Goal: Information Seeking & Learning: Find specific page/section

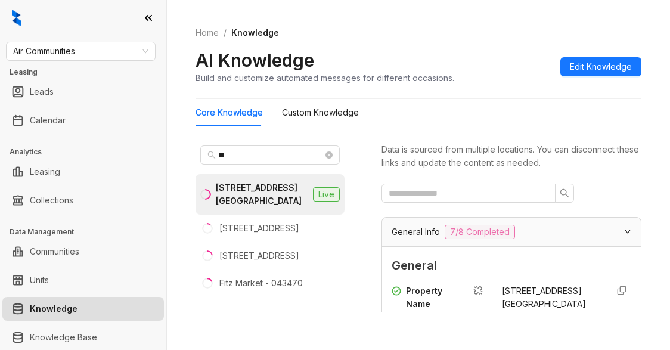
scroll to position [2083, 0]
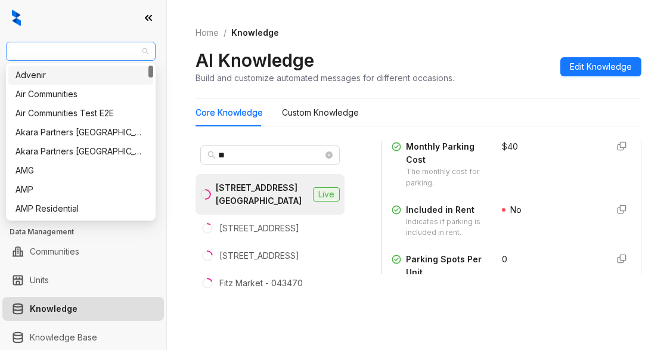
click at [85, 43] on span "Air Communities" at bounding box center [80, 51] width 135 height 18
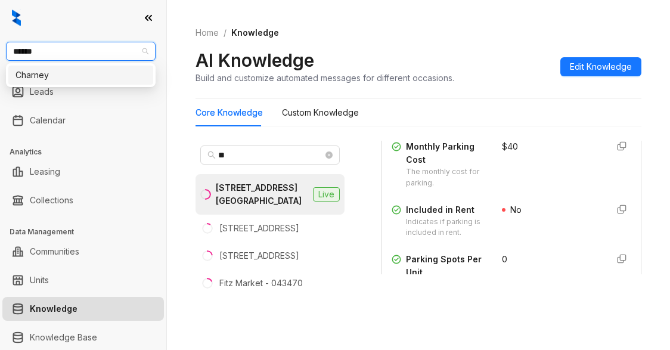
type input "*******"
click at [48, 74] on div "Charney" at bounding box center [80, 75] width 130 height 13
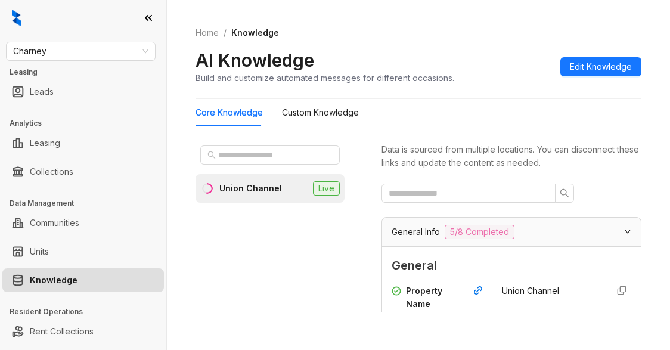
click at [239, 187] on div "Union Channel" at bounding box center [250, 188] width 63 height 13
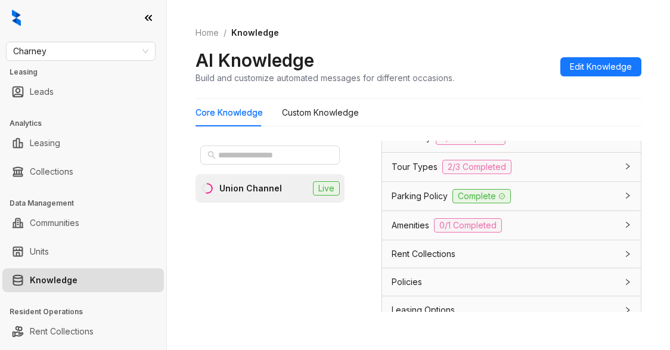
scroll to position [1370, 0]
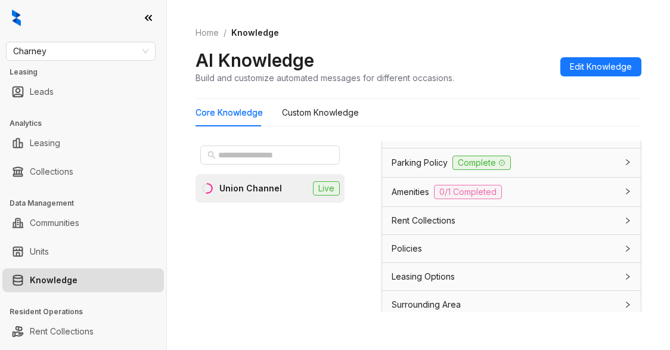
click at [393, 111] on span "Pet Policy" at bounding box center [410, 104] width 39 height 13
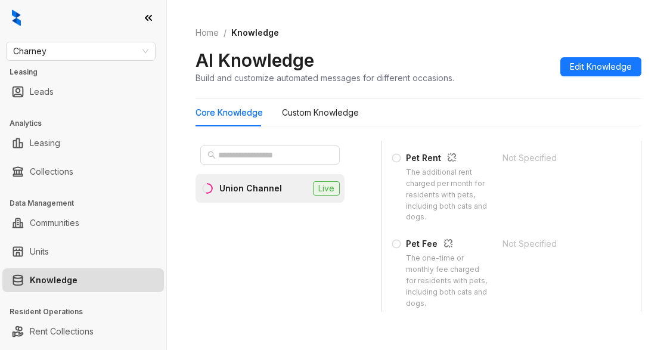
scroll to position [1728, 0]
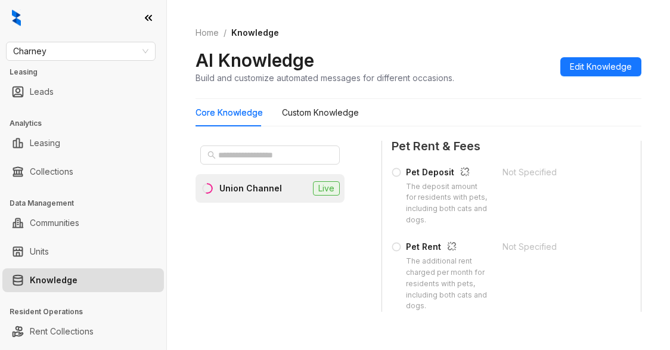
drag, startPoint x: 454, startPoint y: 34, endPoint x: 502, endPoint y: 24, distance: 48.7
click at [454, 34] on ol "Home / Knowledge" at bounding box center [418, 32] width 446 height 13
click at [364, 303] on div "Union Channel Live Data is sourced from multiple locations. You can disconnect …" at bounding box center [418, 229] width 446 height 186
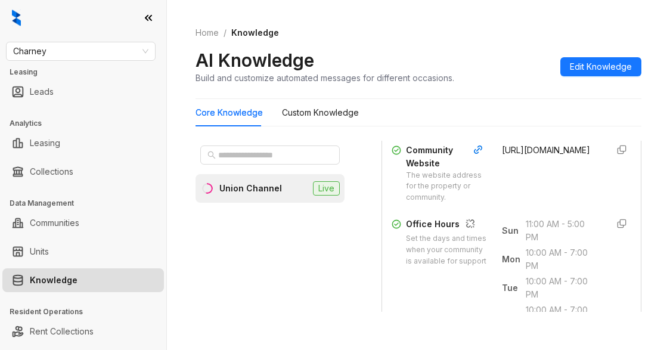
scroll to position [536, 0]
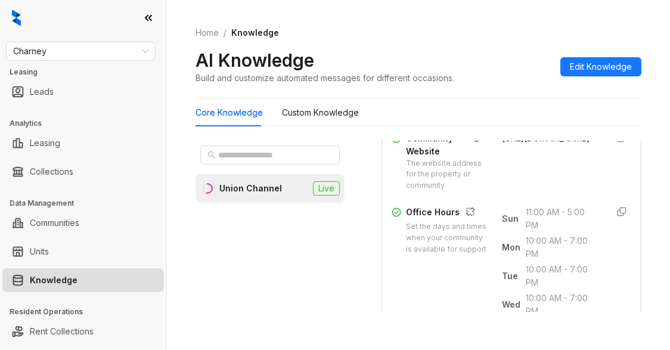
drag, startPoint x: 490, startPoint y: 182, endPoint x: 549, endPoint y: 223, distance: 71.4
click at [549, 192] on div "https://www.gowanuswharf.com/union-channel" at bounding box center [550, 162] width 96 height 60
copy span "https://www.gowanuswharf.com/union-channel"
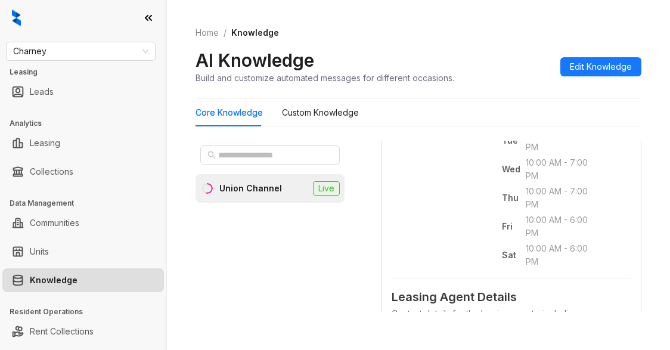
scroll to position [655, 0]
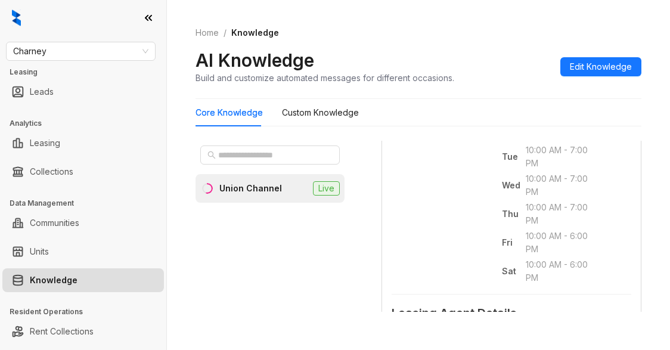
click at [526, 117] on div "Core Knowledge Custom Knowledge" at bounding box center [418, 112] width 446 height 27
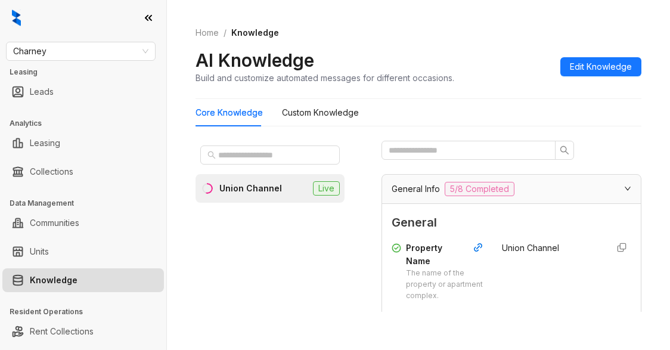
scroll to position [0, 0]
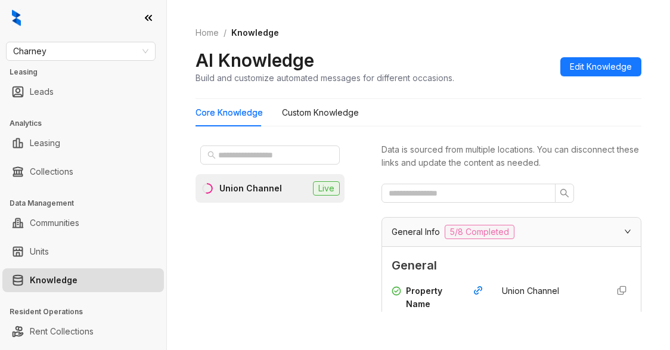
click at [325, 304] on div "Union Channel Live" at bounding box center [269, 226] width 149 height 171
click at [83, 54] on span "Charney" at bounding box center [80, 51] width 135 height 18
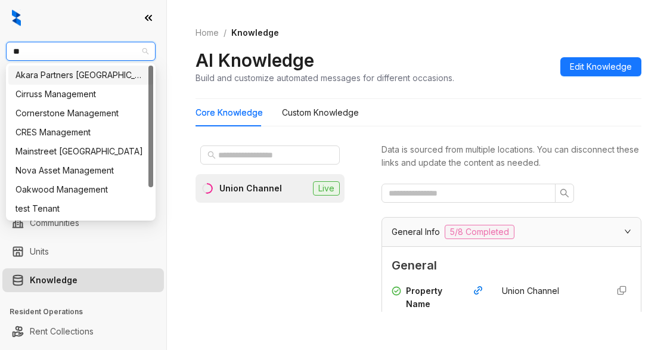
type input "*"
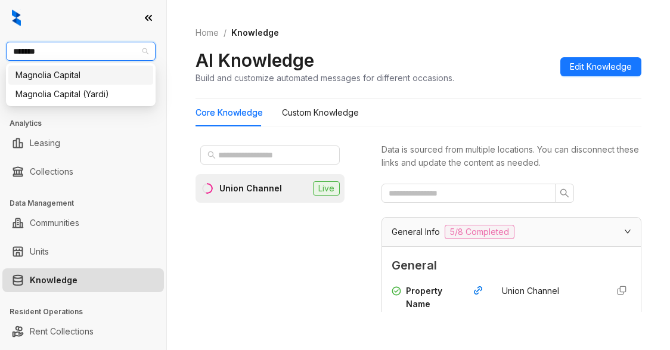
type input "********"
click at [52, 76] on div "Magnolia Capital" at bounding box center [80, 75] width 130 height 13
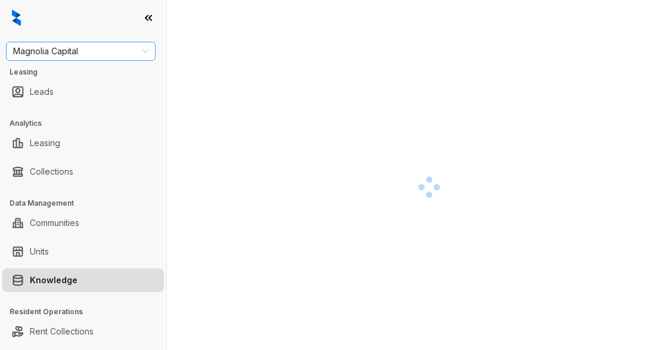
click at [98, 60] on div "Magnolia Capital" at bounding box center [81, 51] width 150 height 19
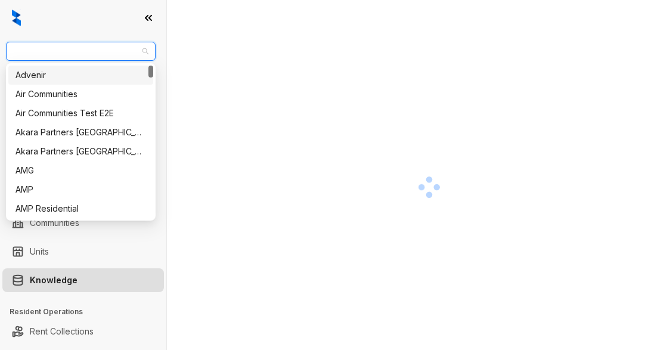
click at [42, 47] on span "Magnolia Capital" at bounding box center [80, 51] width 135 height 18
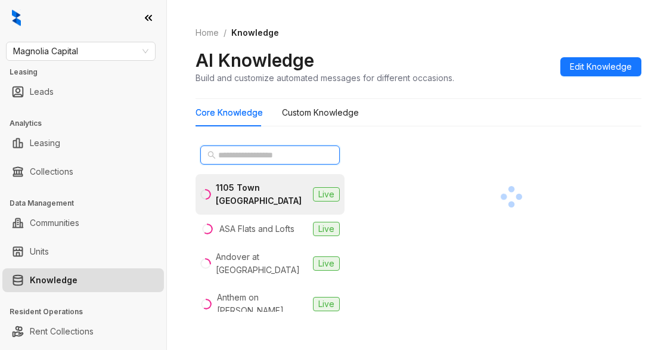
click at [226, 148] on span at bounding box center [269, 154] width 139 height 19
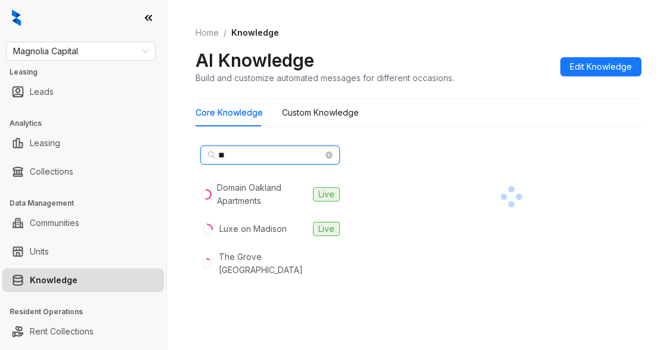
type input "*"
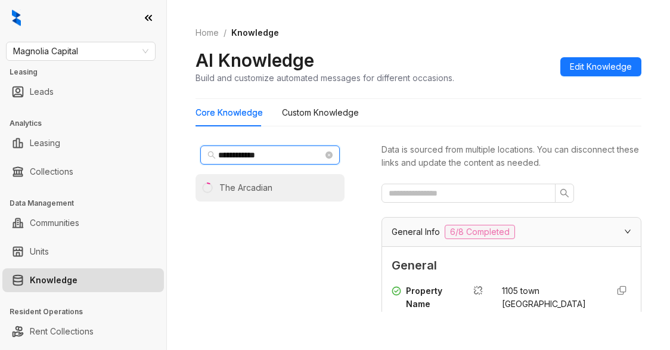
type input "**********"
click at [257, 191] on div "The Arcadian" at bounding box center [245, 187] width 53 height 13
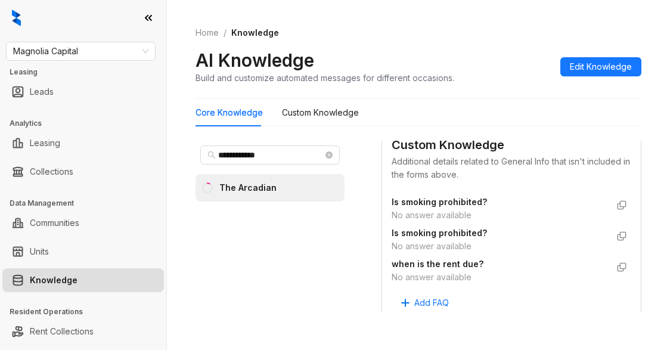
scroll to position [834, 0]
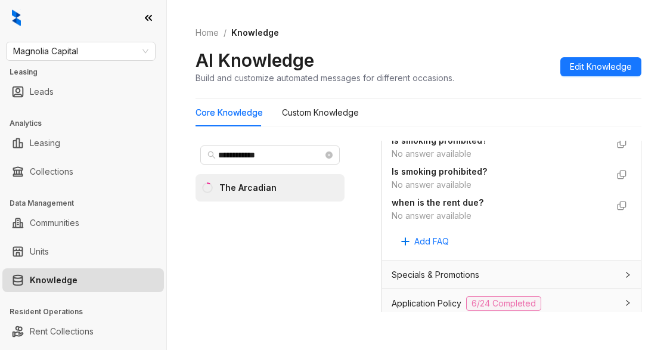
click at [528, 108] on div "Core Knowledge Custom Knowledge" at bounding box center [418, 112] width 446 height 27
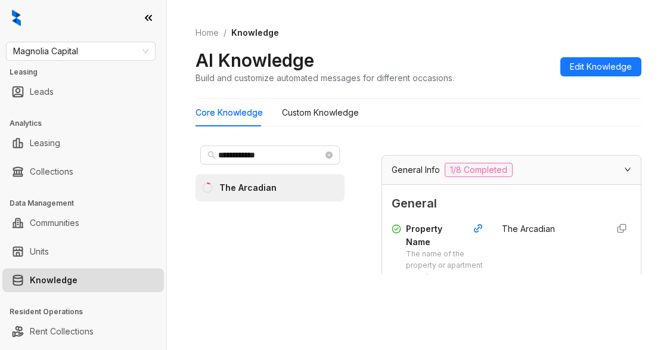
scroll to position [0, 0]
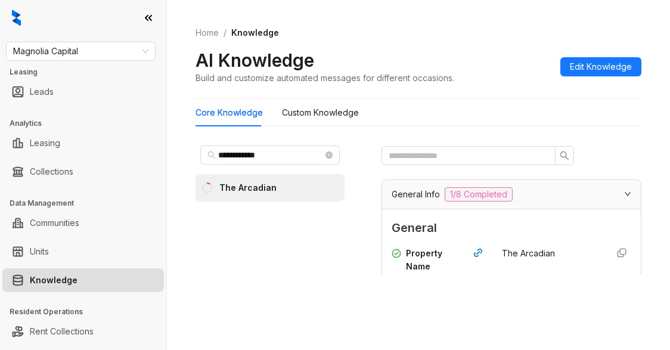
click at [510, 302] on div "Data is sourced from multiple locations. You can disconnect these links and upd…" at bounding box center [511, 231] width 260 height 181
click at [281, 303] on div "**********" at bounding box center [269, 226] width 149 height 171
